Goal: Task Accomplishment & Management: Manage account settings

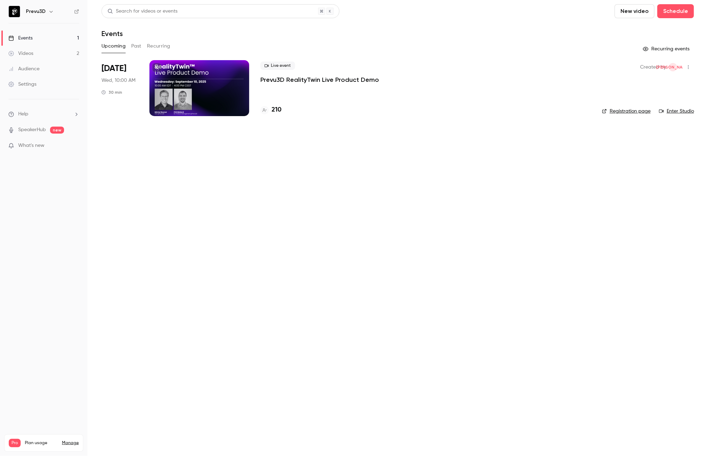
click at [229, 103] on div at bounding box center [199, 88] width 100 height 56
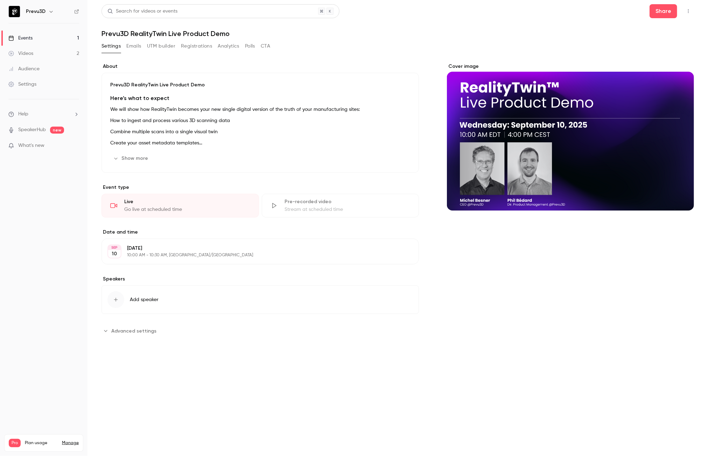
click at [689, 12] on icon "button" at bounding box center [688, 11] width 6 height 5
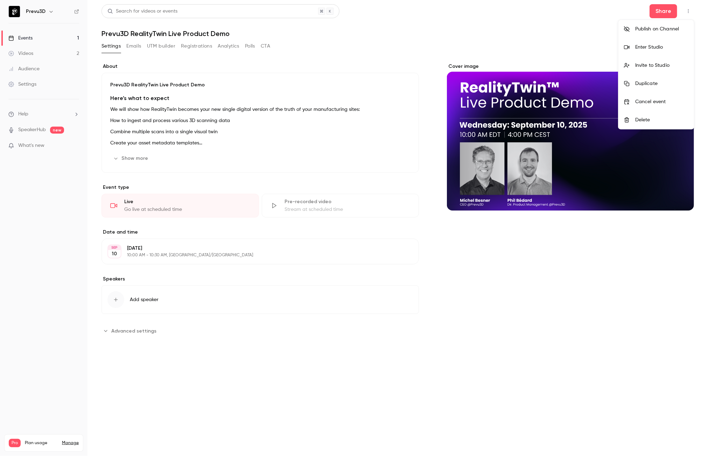
click at [648, 65] on div "Invite to Studio" at bounding box center [661, 65] width 53 height 7
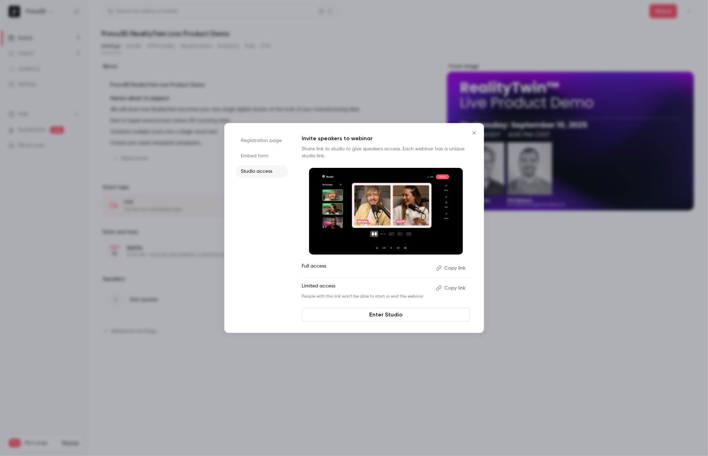
click at [534, 287] on div at bounding box center [354, 228] width 708 height 456
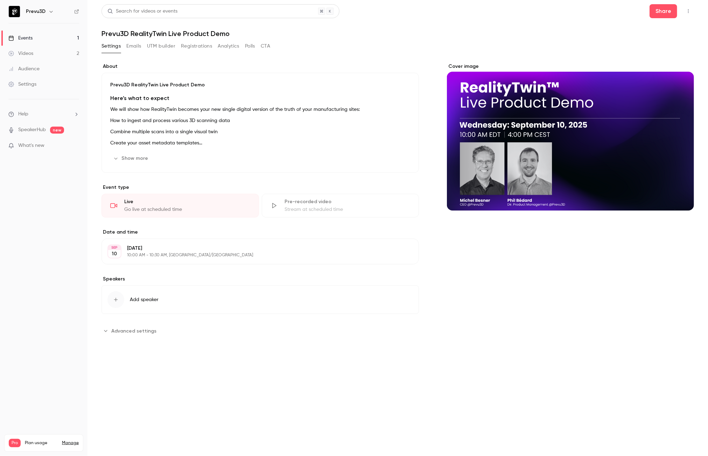
click at [199, 44] on button "Registrations" at bounding box center [196, 46] width 31 height 11
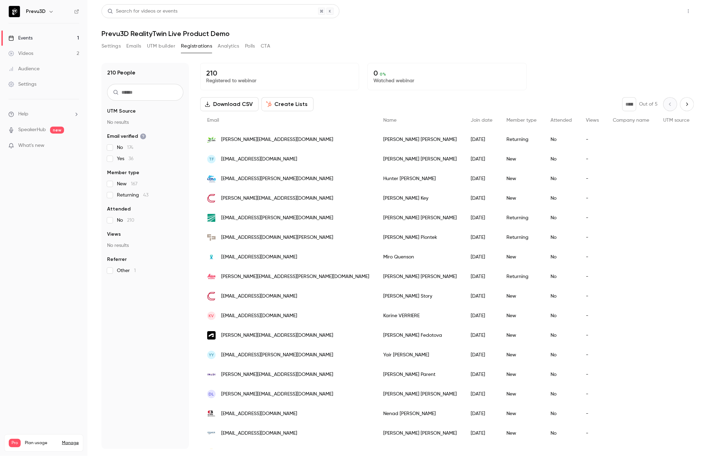
click at [655, 12] on button "Share" at bounding box center [663, 11] width 28 height 14
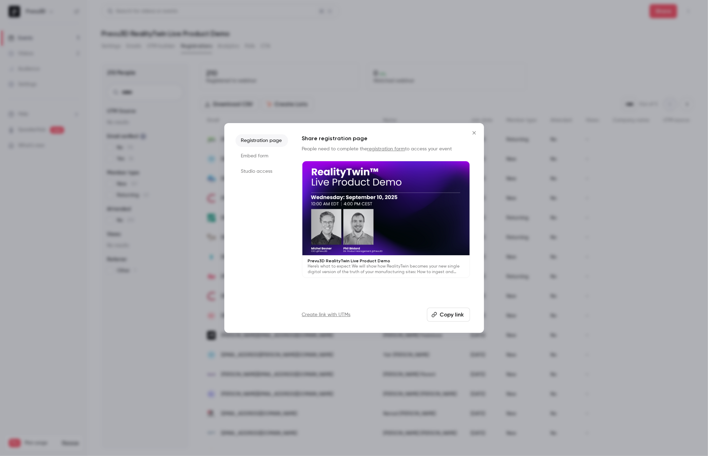
click at [452, 314] on button "Copy link" at bounding box center [448, 315] width 43 height 14
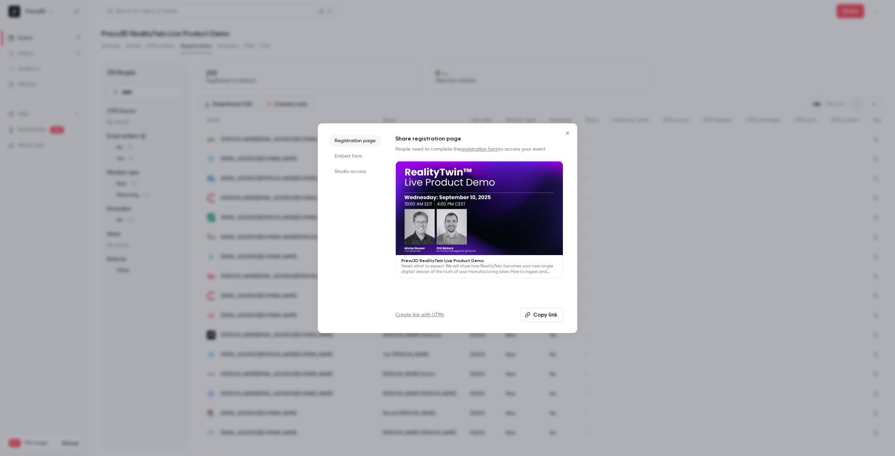
click at [562, 133] on button "Close" at bounding box center [568, 133] width 14 height 14
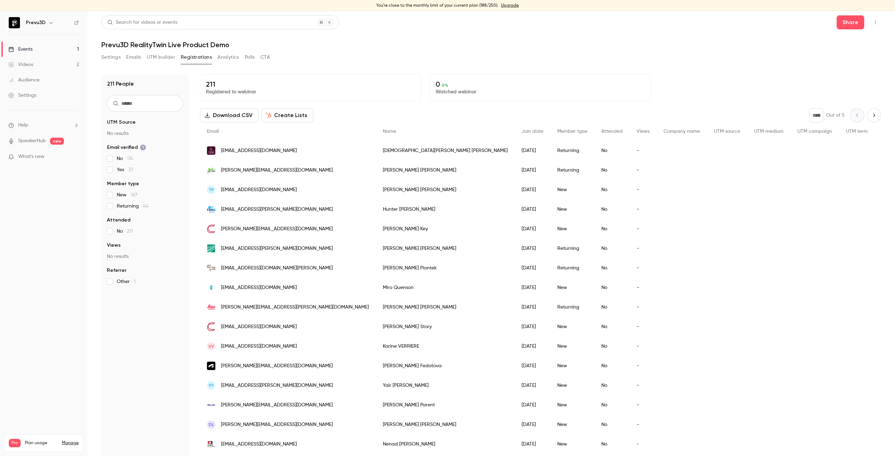
click at [871, 116] on icon "Next page" at bounding box center [875, 116] width 8 height 6
click at [864, 116] on div "* Out of 5" at bounding box center [846, 115] width 72 height 14
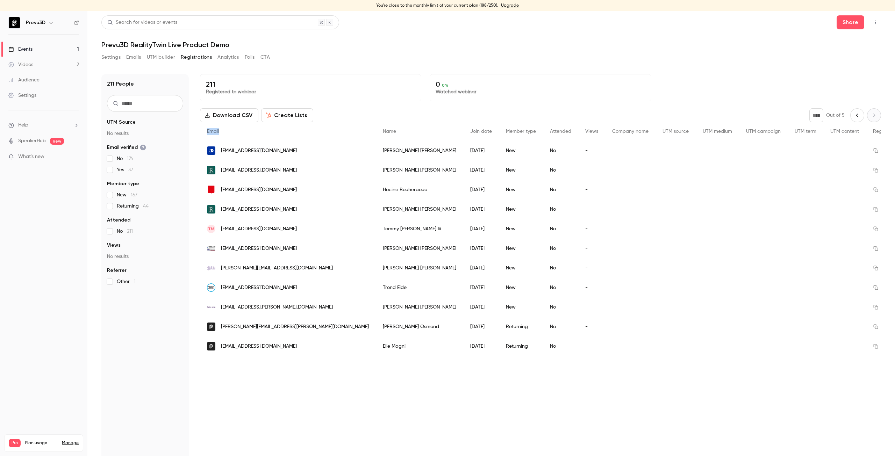
click at [857, 116] on icon "Previous page" at bounding box center [858, 115] width 2 height 3
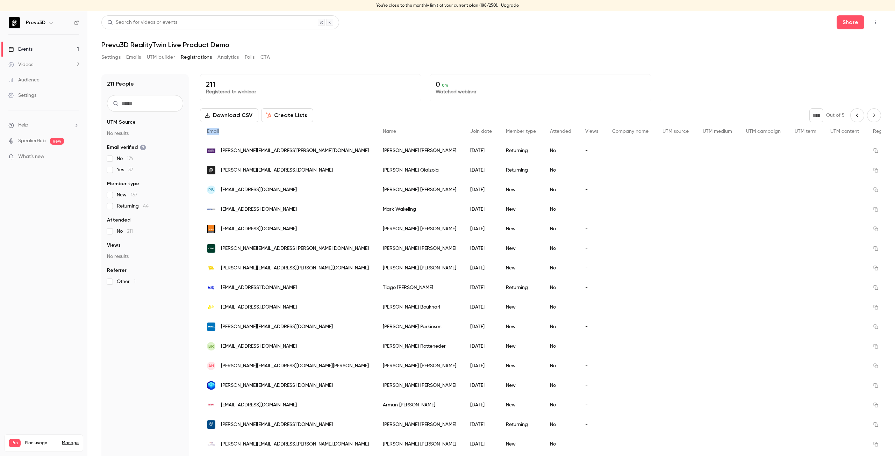
click at [853, 112] on button "Previous page" at bounding box center [858, 115] width 14 height 14
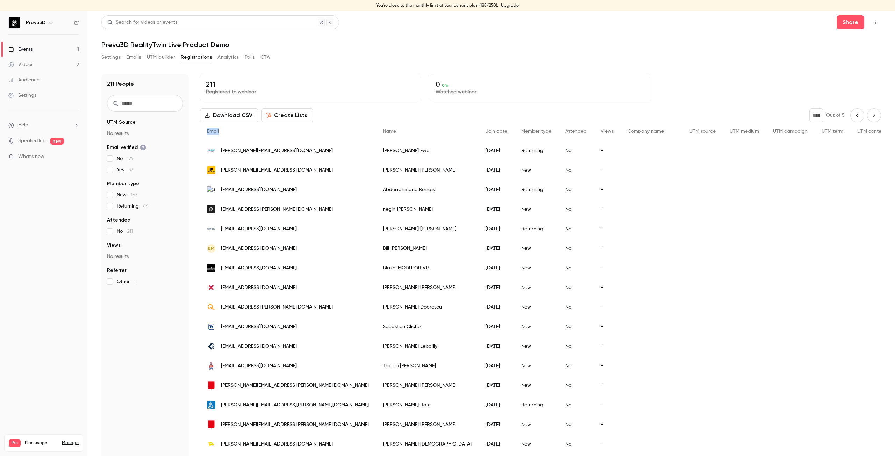
click at [853, 112] on button "Previous page" at bounding box center [858, 115] width 14 height 14
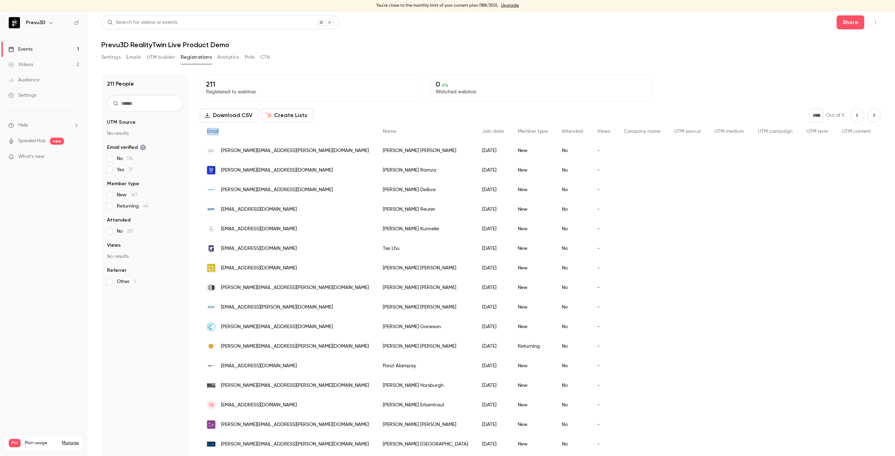
click at [853, 112] on button "Previous page" at bounding box center [858, 115] width 14 height 14
type input "*"
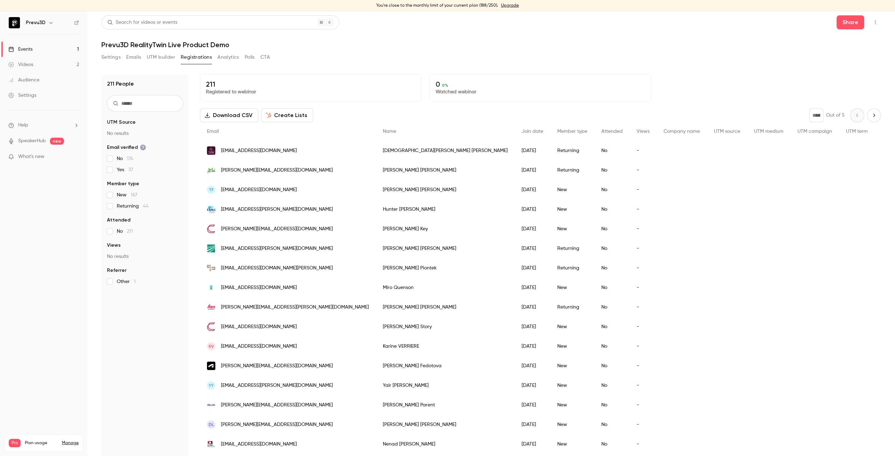
click at [853, 112] on div "* Out of 5" at bounding box center [846, 115] width 72 height 14
